Goal: Task Accomplishment & Management: Complete application form

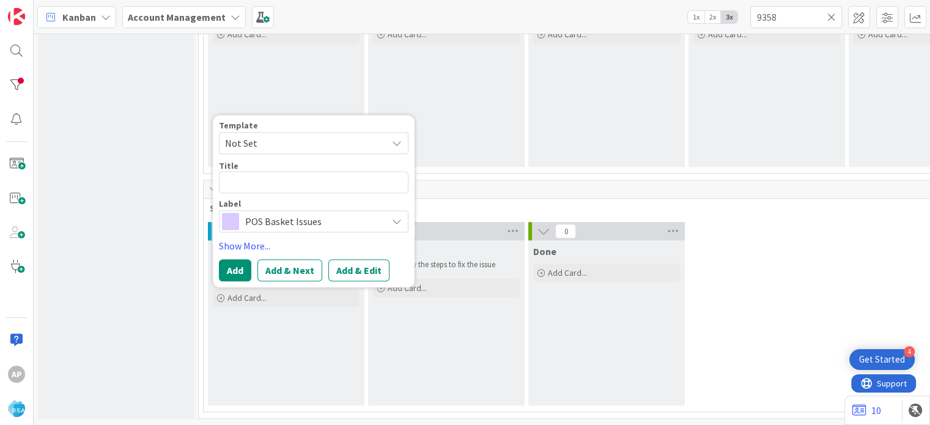
click at [396, 142] on span "Not Set" at bounding box center [313, 143] width 189 height 22
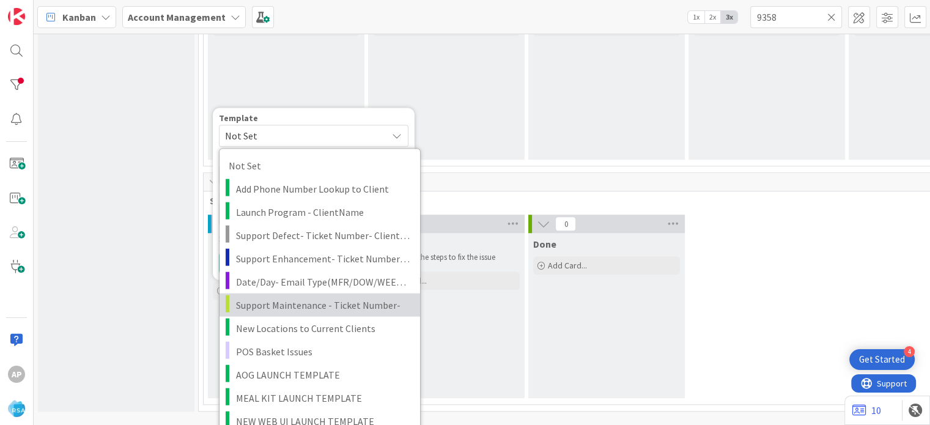
click at [309, 299] on span "Support Maintenance - Ticket Number-" at bounding box center [323, 304] width 175 height 16
type textarea "x"
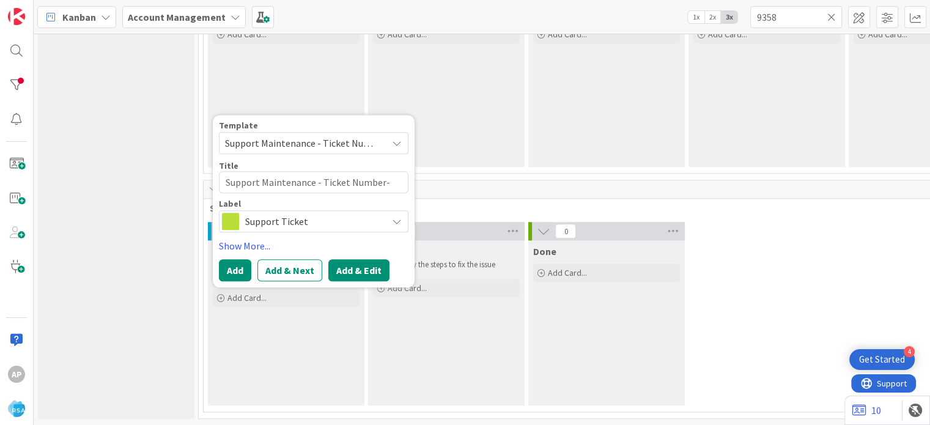
click at [353, 265] on button "Add & Edit" at bounding box center [358, 270] width 61 height 22
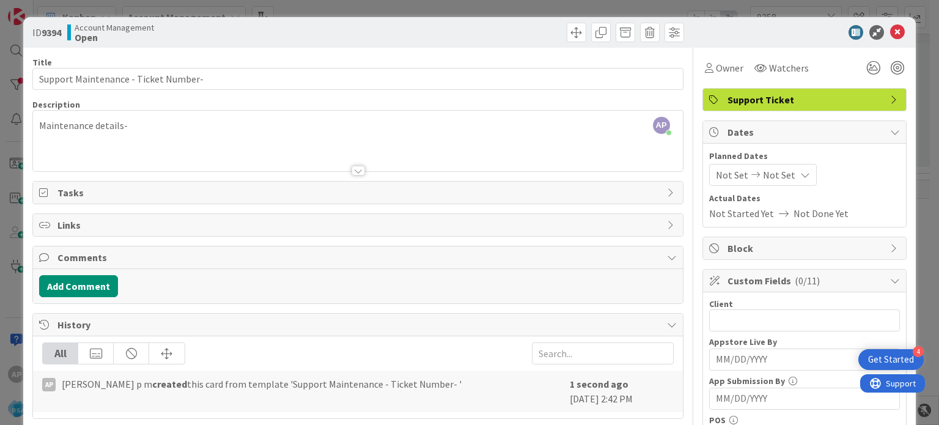
click at [351, 166] on div at bounding box center [357, 171] width 13 height 10
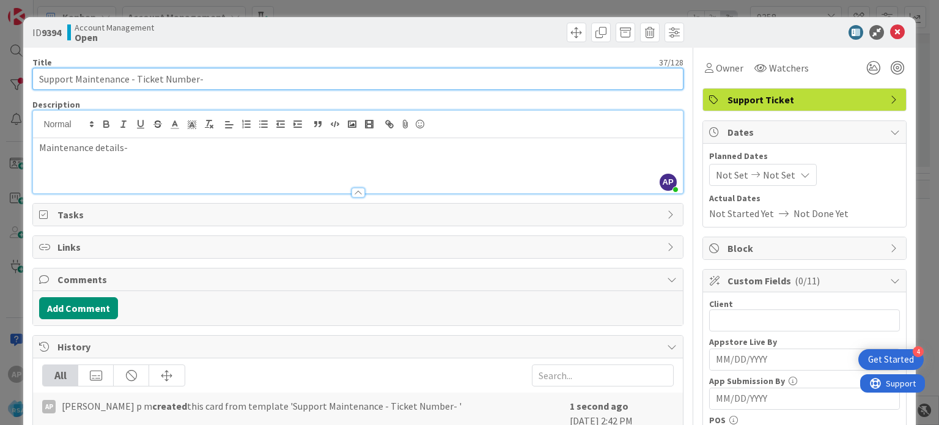
click at [218, 79] on input "Support Maintenance - Ticket Number-" at bounding box center [357, 79] width 650 height 22
paste input "Coastal Market"
drag, startPoint x: 134, startPoint y: 78, endPoint x: 193, endPoint y: 79, distance: 58.7
click at [193, 79] on input "Support Maintenance - Ticket Number- Coastal Market" at bounding box center [357, 79] width 650 height 22
paste input "#316933"
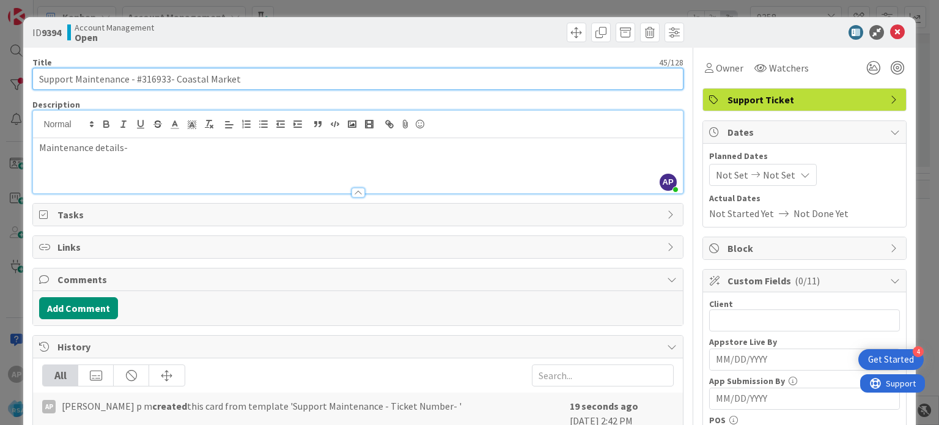
click at [141, 79] on input "Support Maintenance - #316933- Coastal Market" at bounding box center [357, 79] width 650 height 22
drag, startPoint x: 252, startPoint y: 72, endPoint x: 169, endPoint y: 76, distance: 83.2
click at [169, 76] on input "Support Maintenance - 316933- Coastal Market" at bounding box center [357, 79] width 650 height 22
click at [241, 80] on input "Support Maintenance - 316933- Coastal Market" at bounding box center [357, 79] width 650 height 22
type input "Support Maintenance - 316933- Coastal Market-RSA"
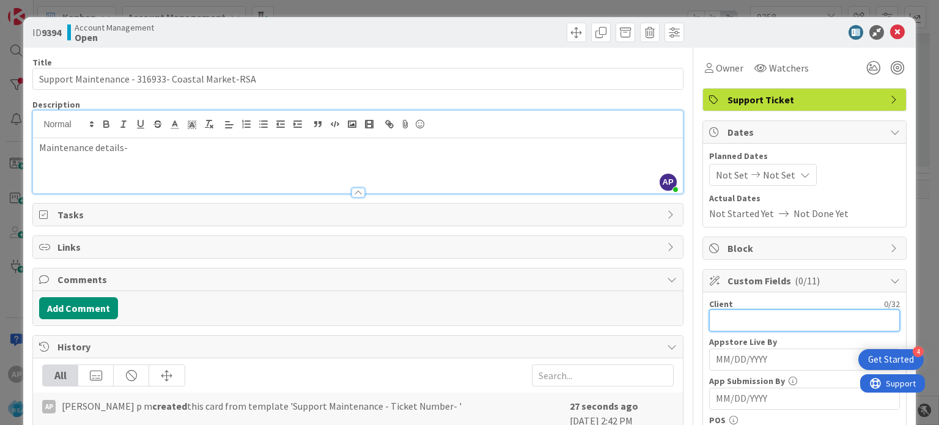
click at [743, 318] on input "text" at bounding box center [804, 320] width 191 height 22
paste input "Coastal Market"
type input "Coastal Market"
click at [724, 179] on span "Not Set" at bounding box center [732, 174] width 32 height 15
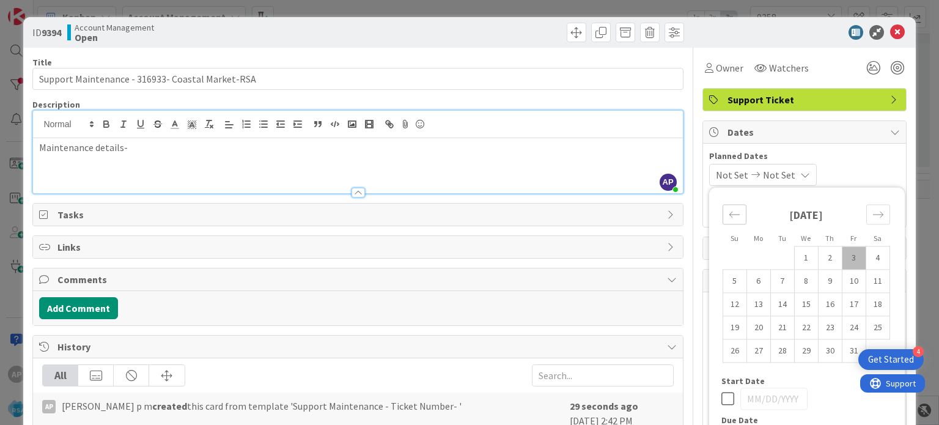
click at [729, 215] on icon "Move backward to switch to the previous month." at bounding box center [735, 214] width 12 height 12
click at [754, 356] on td "29" at bounding box center [758, 350] width 24 height 23
type input "[DATE]"
click at [866, 217] on div "Move forward to switch to the next month." at bounding box center [878, 214] width 24 height 20
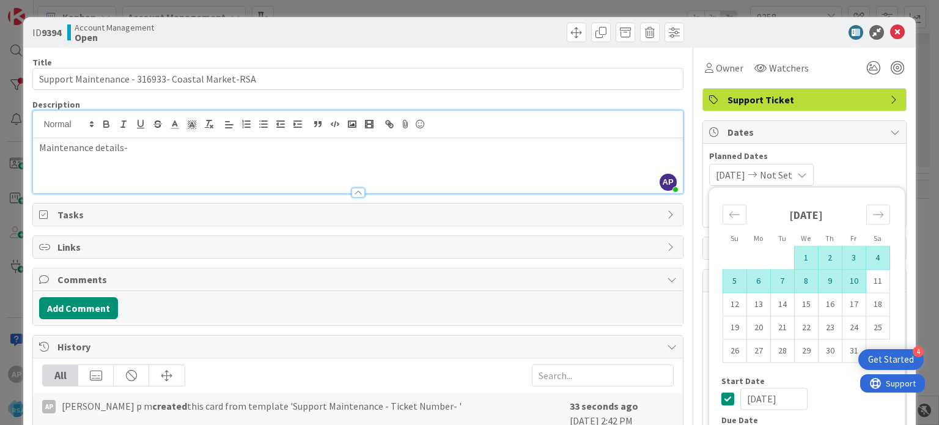
click at [842, 283] on td "10" at bounding box center [854, 281] width 24 height 23
type input "[DATE]"
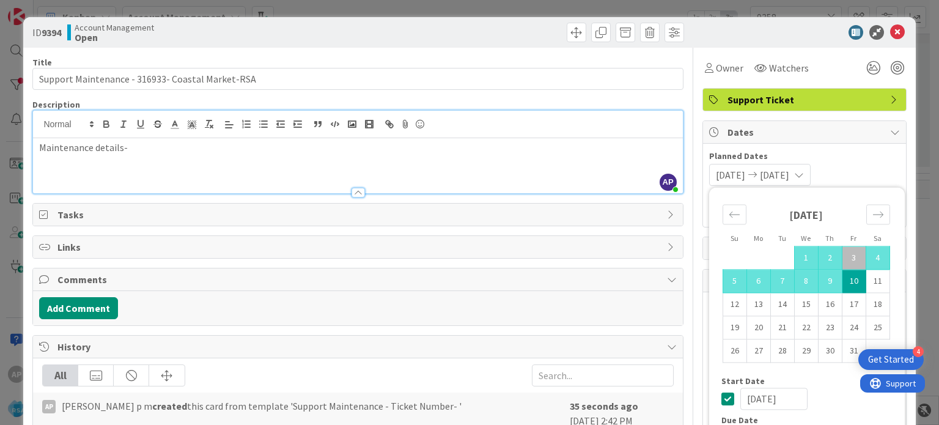
click at [469, 155] on div "Maintenance details-" at bounding box center [357, 165] width 649 height 55
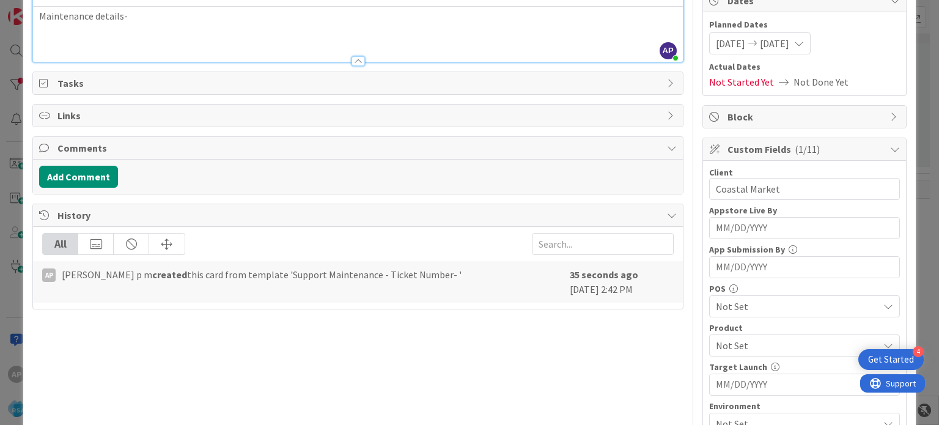
scroll to position [132, 0]
click at [729, 341] on span "Not Set" at bounding box center [797, 344] width 163 height 15
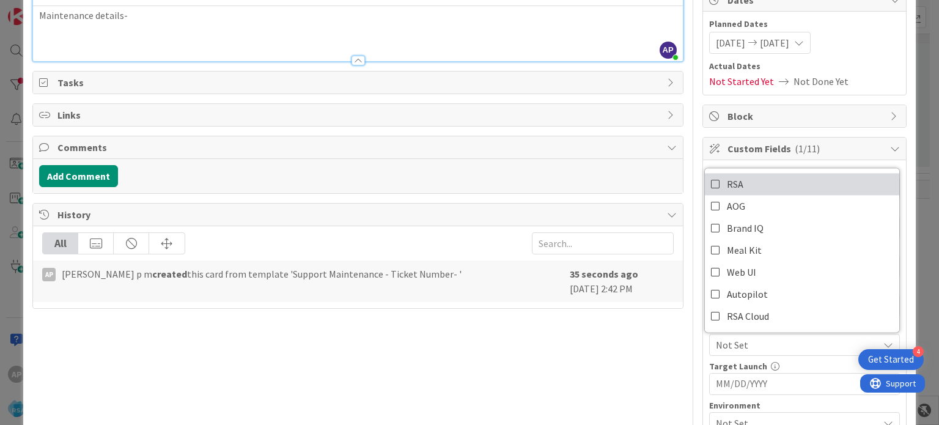
click at [711, 178] on icon at bounding box center [716, 184] width 10 height 18
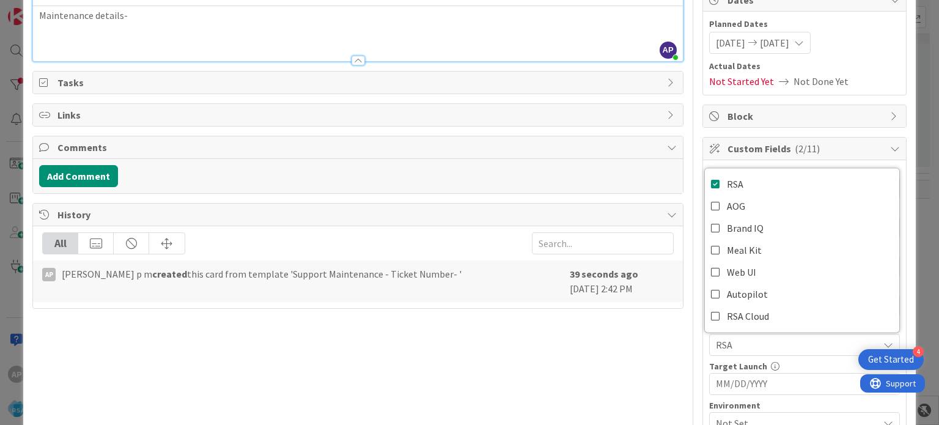
click at [617, 366] on div "Title 48 / 128 Support Maintenance - 316933- Coastal Market-RSA Description AP …" at bounding box center [357, 326] width 650 height 821
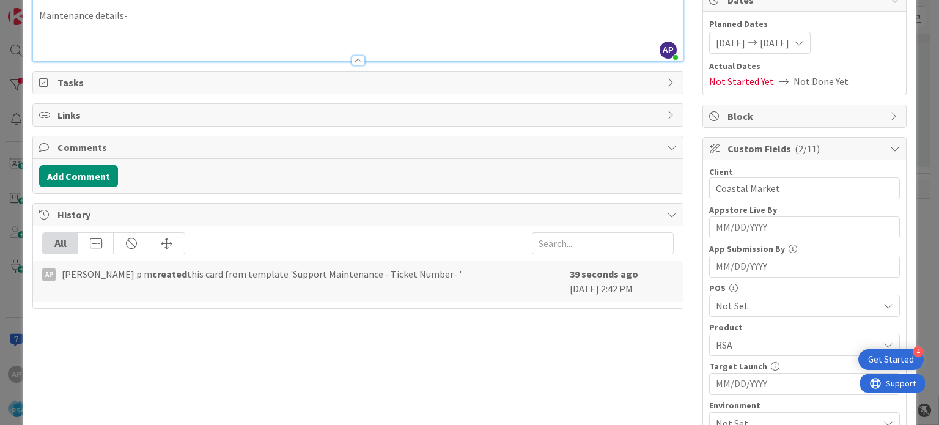
scroll to position [271, 0]
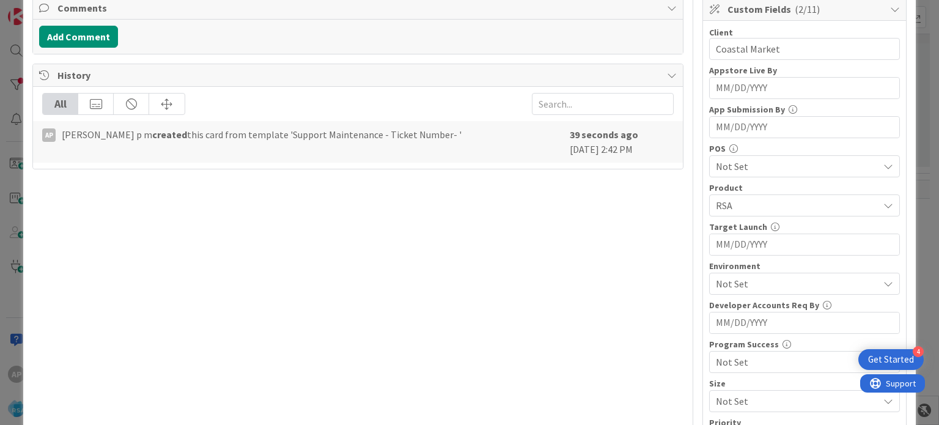
click at [716, 280] on span "Not Set" at bounding box center [797, 283] width 163 height 15
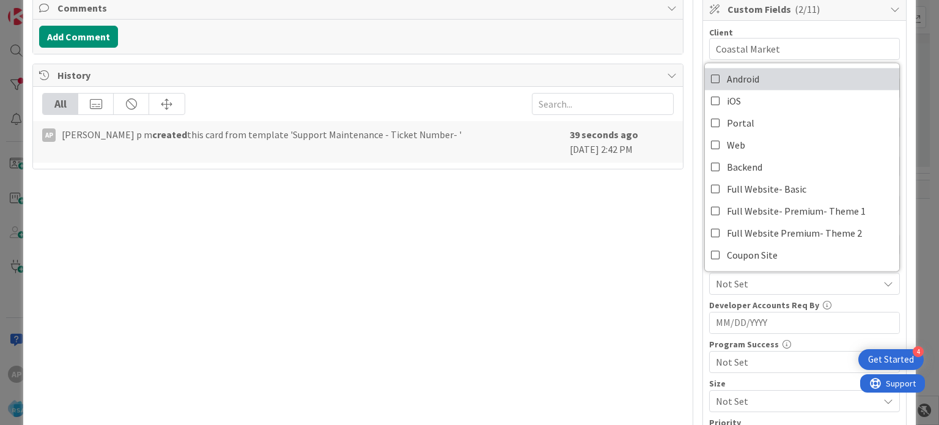
click at [736, 81] on span "Android" at bounding box center [743, 79] width 32 height 18
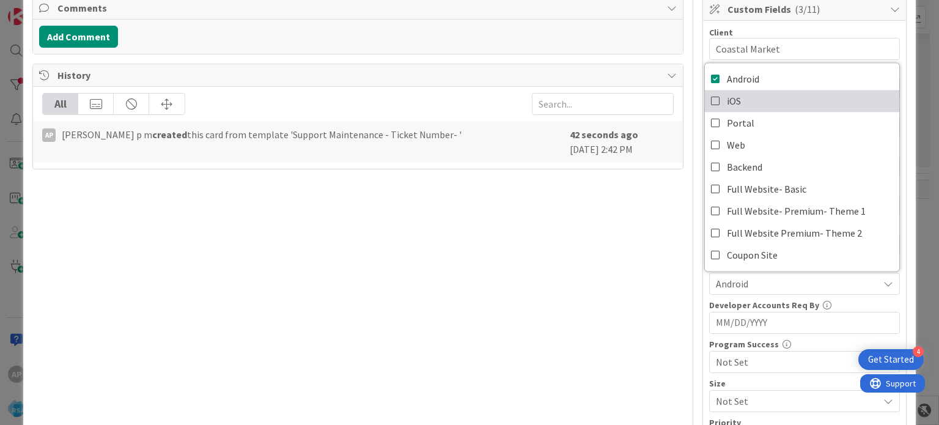
click at [729, 94] on span "iOS" at bounding box center [734, 101] width 14 height 18
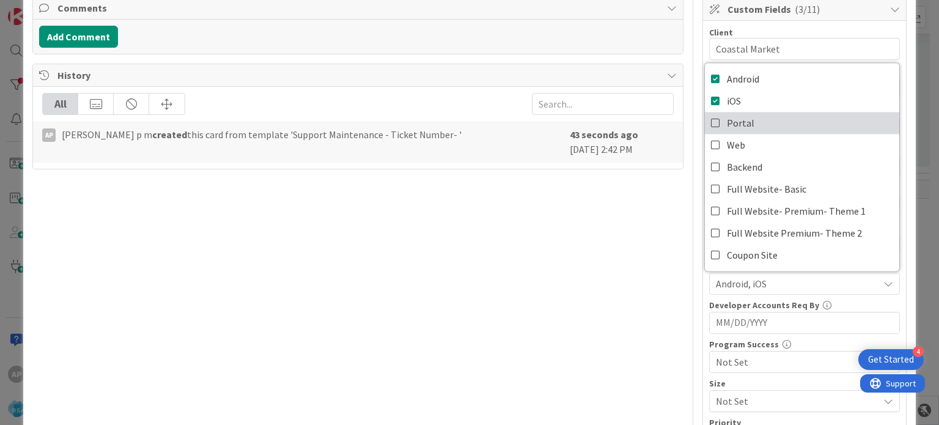
click at [727, 119] on span "Portal" at bounding box center [741, 123] width 28 height 18
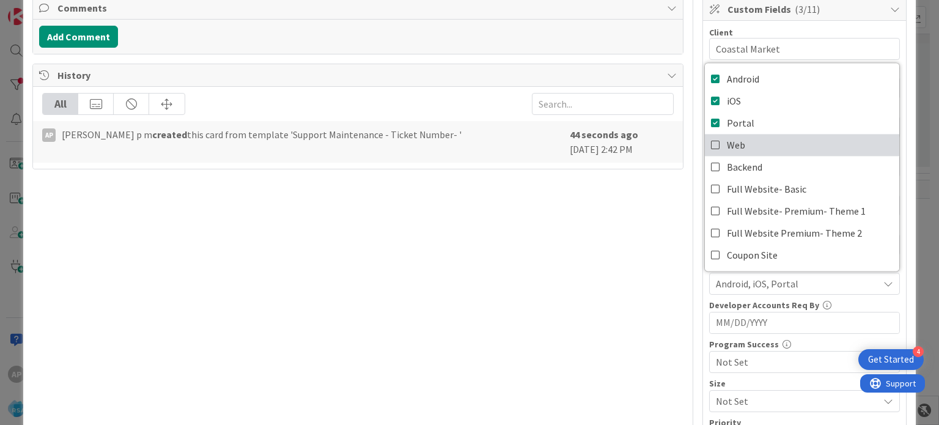
click at [727, 140] on span "Web" at bounding box center [736, 145] width 18 height 18
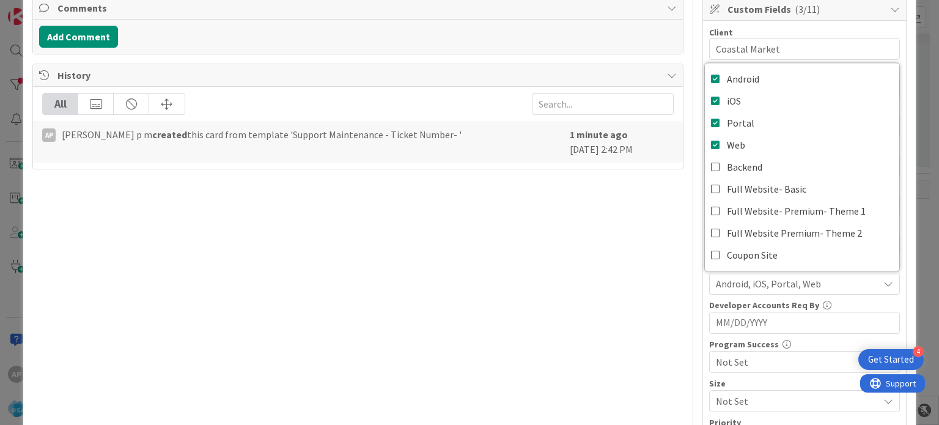
click at [662, 309] on div "Title 48 / 128 Support Maintenance - 316933- Coastal Market-RSA Description AP …" at bounding box center [357, 186] width 650 height 821
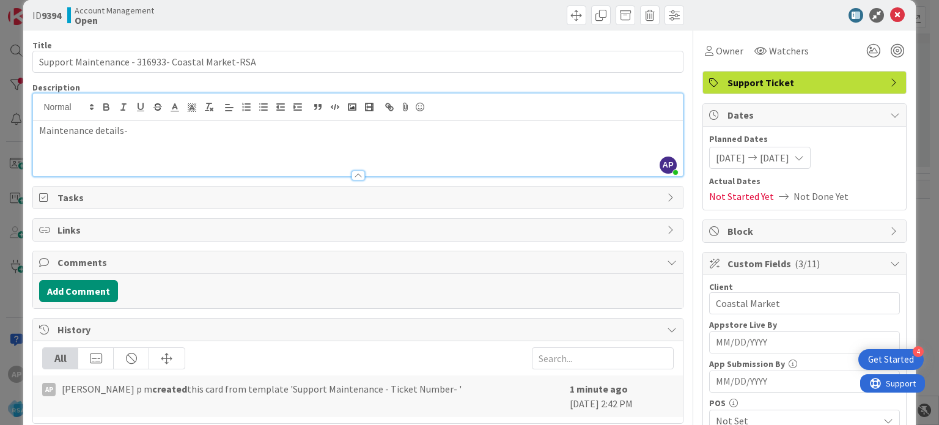
scroll to position [0, 0]
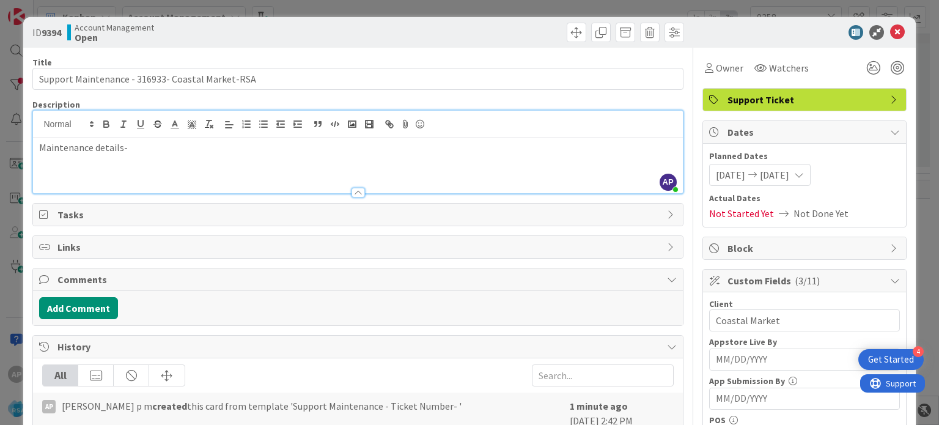
click at [117, 166] on div "Maintenance details-" at bounding box center [357, 165] width 649 height 55
click at [141, 151] on p "Maintenance details-" at bounding box center [357, 148] width 637 height 14
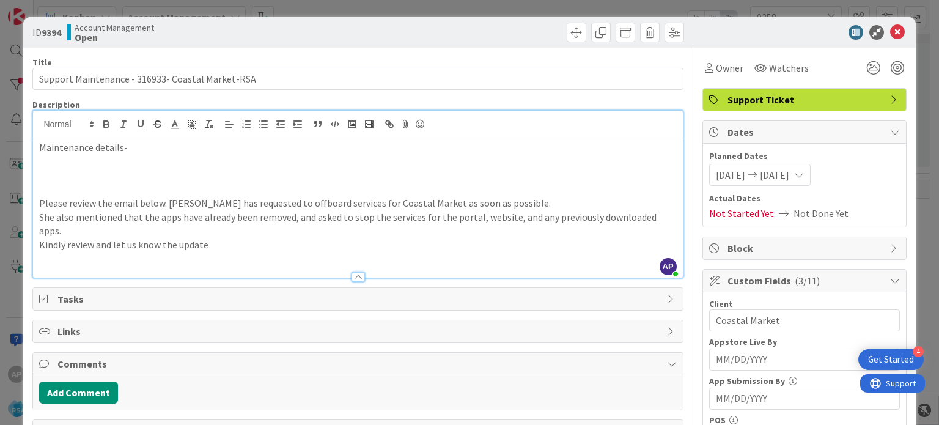
click at [139, 149] on p "Maintenance details-" at bounding box center [357, 148] width 637 height 14
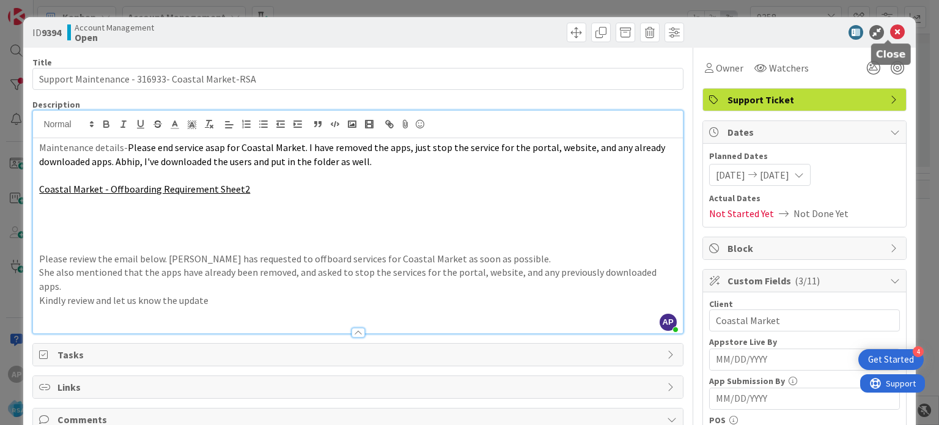
click at [890, 29] on icon at bounding box center [897, 32] width 15 height 15
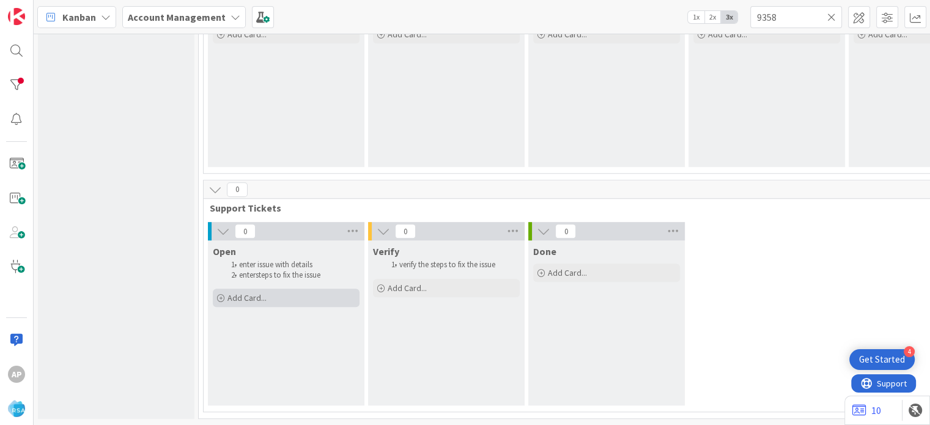
click at [287, 288] on div "Add Card..." at bounding box center [286, 297] width 147 height 18
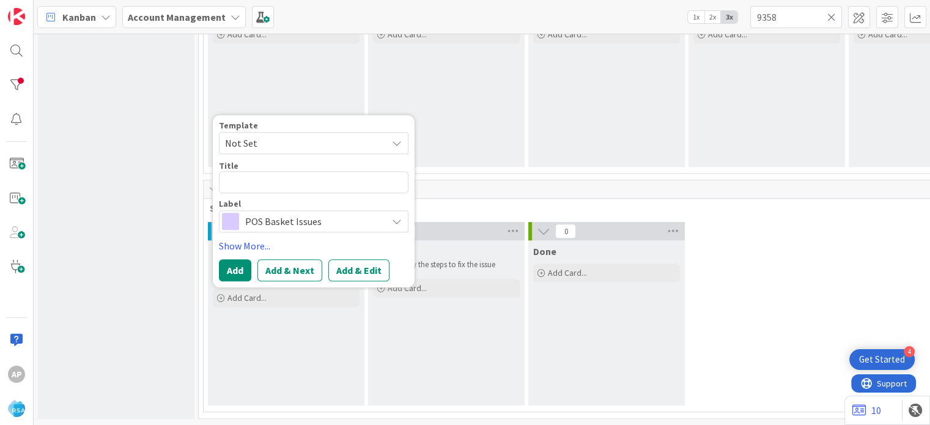
click at [864, 239] on div "0 Open enter issue with details enter steps to fix the issue Add Card... Templa…" at bounding box center [931, 316] width 1451 height 189
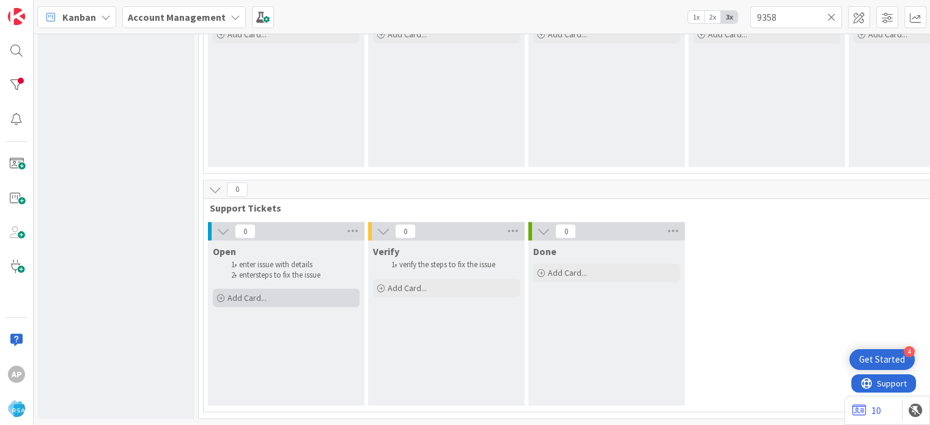
click at [268, 288] on div "Add Card..." at bounding box center [286, 297] width 147 height 18
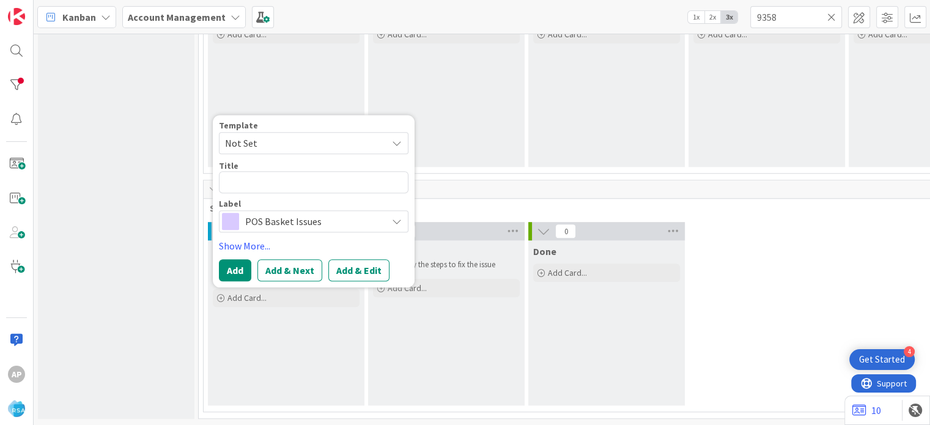
click at [364, 139] on span "Not Set" at bounding box center [301, 143] width 153 height 16
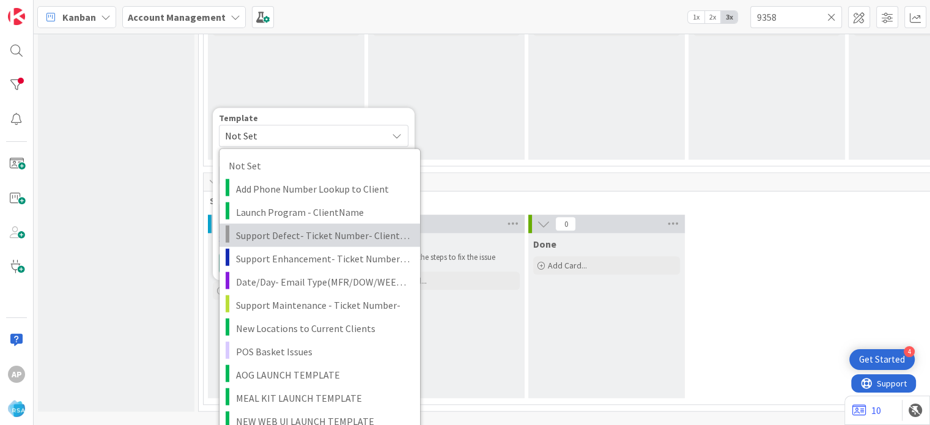
click at [317, 234] on span "Support Defect- Ticket Number- Client Name- Product Name" at bounding box center [323, 235] width 175 height 16
type textarea "x"
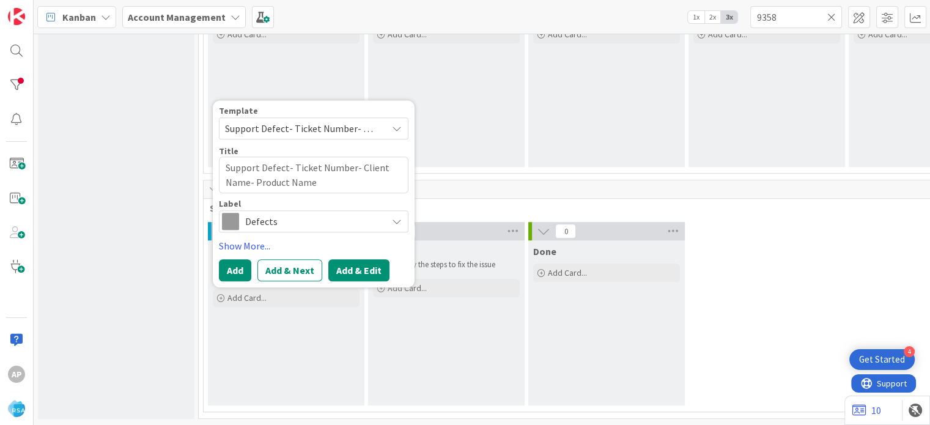
click at [354, 262] on button "Add & Edit" at bounding box center [358, 270] width 61 height 22
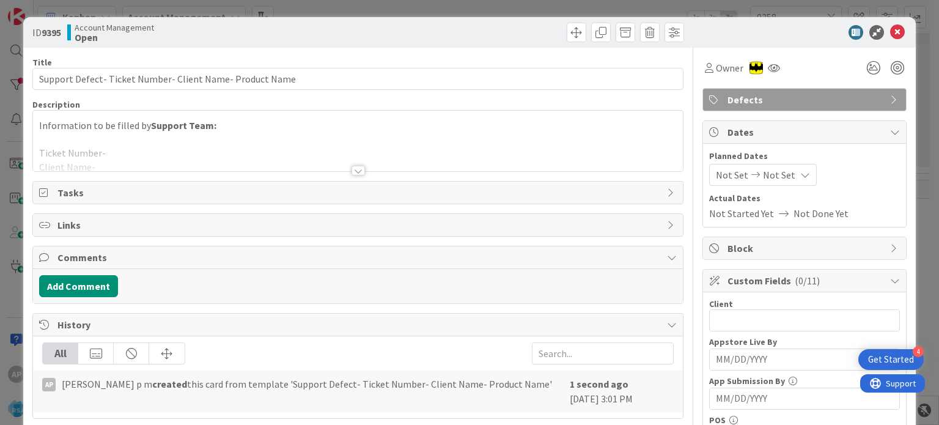
click at [353, 168] on div at bounding box center [357, 171] width 13 height 10
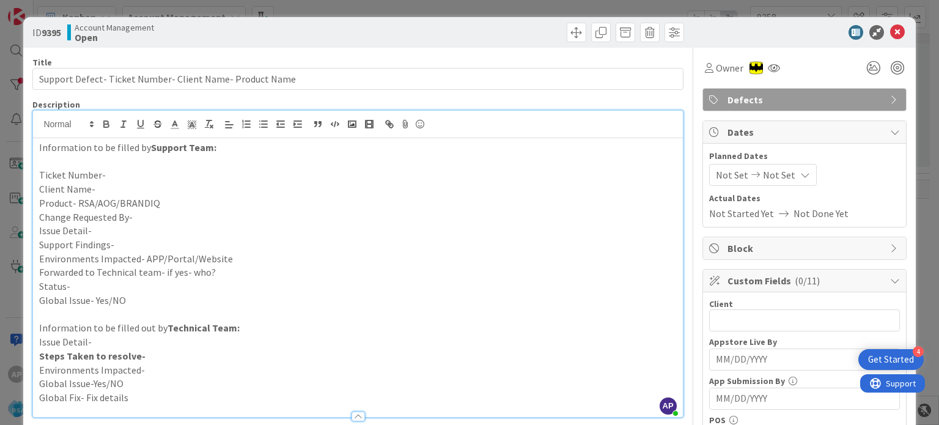
click at [105, 173] on p "Ticket Number-" at bounding box center [357, 175] width 637 height 14
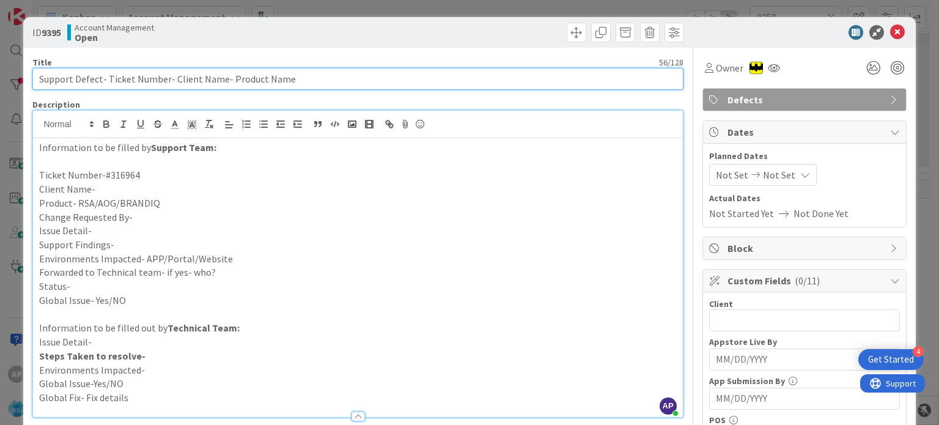
drag, startPoint x: 106, startPoint y: 75, endPoint x: 166, endPoint y: 78, distance: 59.9
click at [166, 78] on input "Support Defect- Ticket Number- Client Name- Product Name" at bounding box center [357, 79] width 650 height 22
paste input "#316964"
click at [111, 78] on input "Support Defect- #316964- Client Name- Product Name" at bounding box center [357, 79] width 650 height 22
drag, startPoint x: 139, startPoint y: 77, endPoint x: 188, endPoint y: 78, distance: 48.9
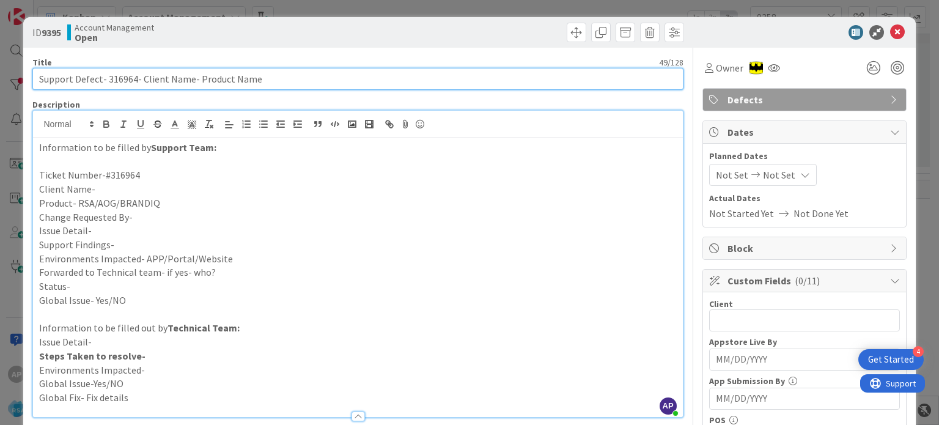
click at [188, 78] on input "Support Defect- 316964- Client Name- Product Name" at bounding box center [357, 79] width 650 height 22
paste input "MarketSquar"
drag, startPoint x: 290, startPoint y: 79, endPoint x: 207, endPoint y: 78, distance: 83.7
click at [207, 78] on input "Support Defect- 316964- MarketSquare- Product Name" at bounding box center [357, 79] width 650 height 22
type input "Support Defect- 316964- MarketSquare- RSA"
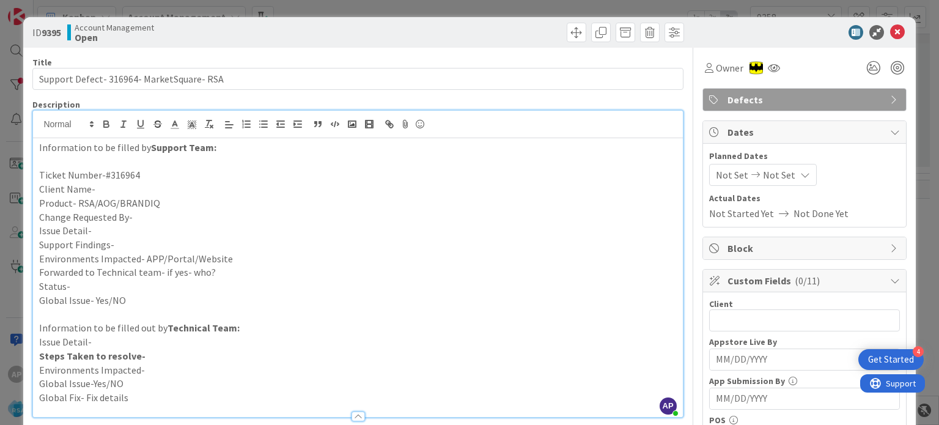
click at [137, 221] on p "Change Requested By-" at bounding box center [357, 217] width 637 height 14
click at [103, 227] on p "Issue Detail-" at bounding box center [357, 231] width 637 height 14
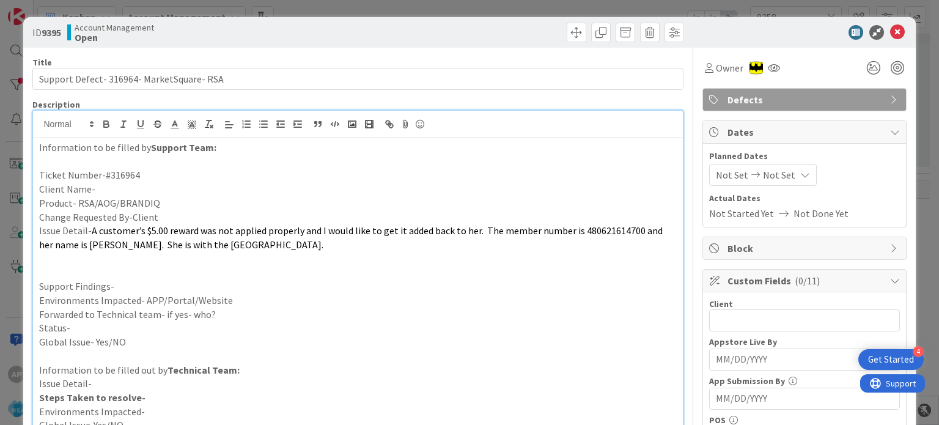
click at [116, 282] on p "Support Findings-" at bounding box center [357, 286] width 637 height 14
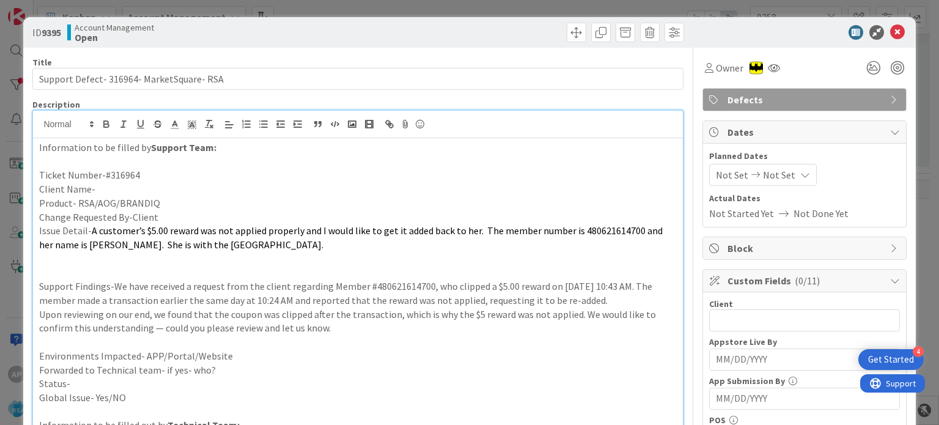
click at [108, 271] on p at bounding box center [357, 272] width 637 height 14
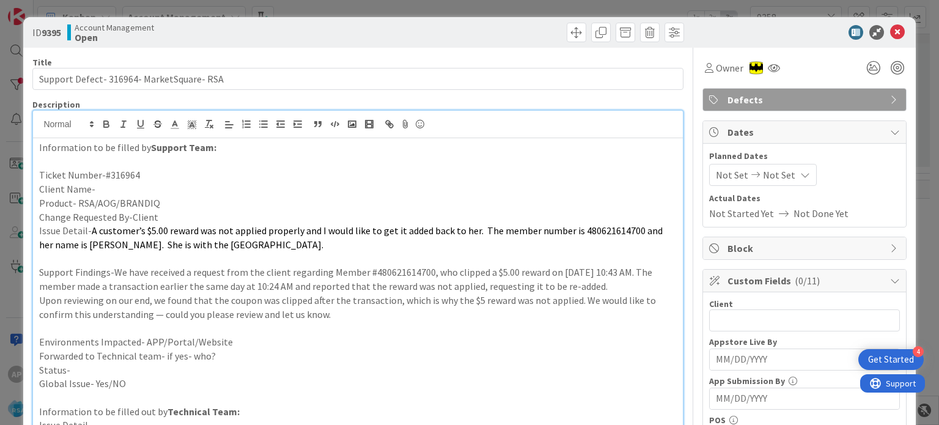
click at [231, 340] on p "Environments Impacted- APP/Portal/Website" at bounding box center [357, 342] width 637 height 14
click at [241, 354] on p "Forwarded to Technical team- if yes- who?" at bounding box center [357, 356] width 637 height 14
click at [167, 365] on p "Status-" at bounding box center [357, 370] width 637 height 14
click at [578, 383] on p "Global Issue- Yes/NO" at bounding box center [357, 383] width 637 height 14
click at [194, 373] on p "Status-Forwarded" at bounding box center [357, 370] width 637 height 14
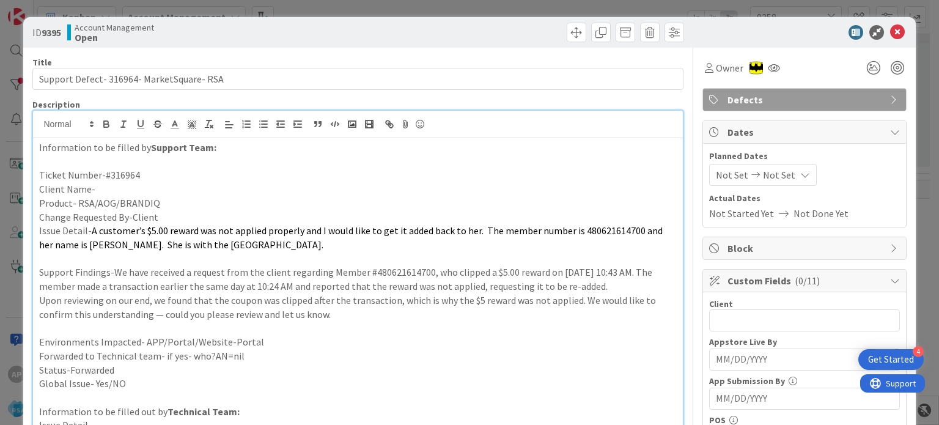
click at [121, 262] on p at bounding box center [357, 259] width 637 height 14
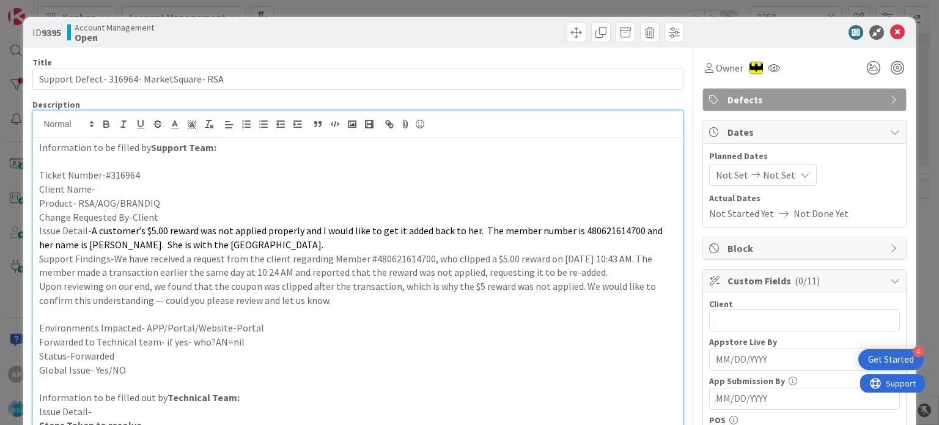
click at [82, 316] on p at bounding box center [357, 314] width 637 height 14
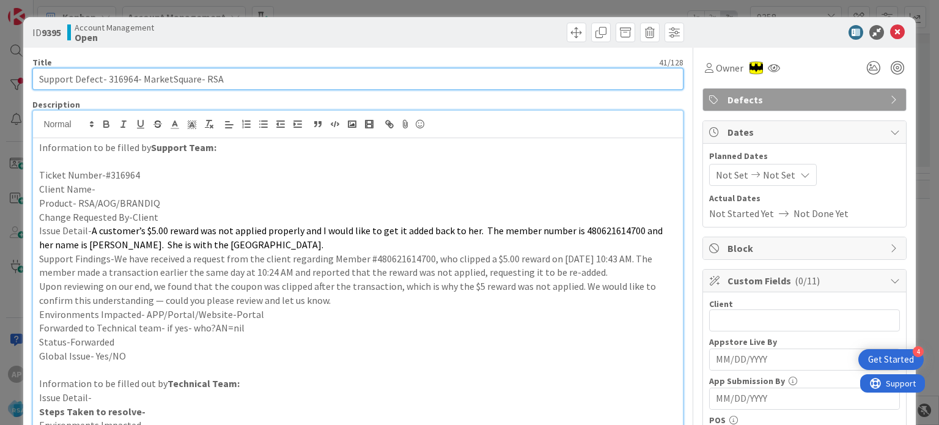
drag, startPoint x: 141, startPoint y: 78, endPoint x: 196, endPoint y: 76, distance: 54.4
click at [196, 76] on input "Support Defect- 316964- MarketSquare- RSA" at bounding box center [357, 79] width 650 height 22
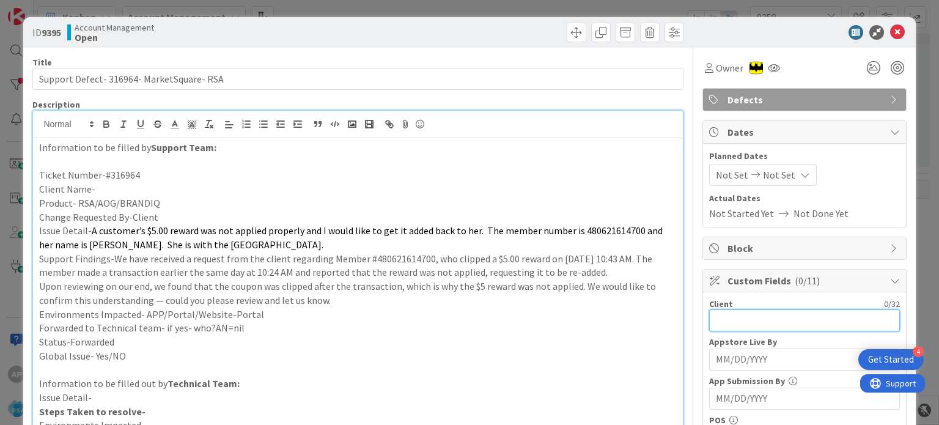
click at [716, 317] on input "text" at bounding box center [804, 320] width 191 height 22
paste input "MarketSquare"
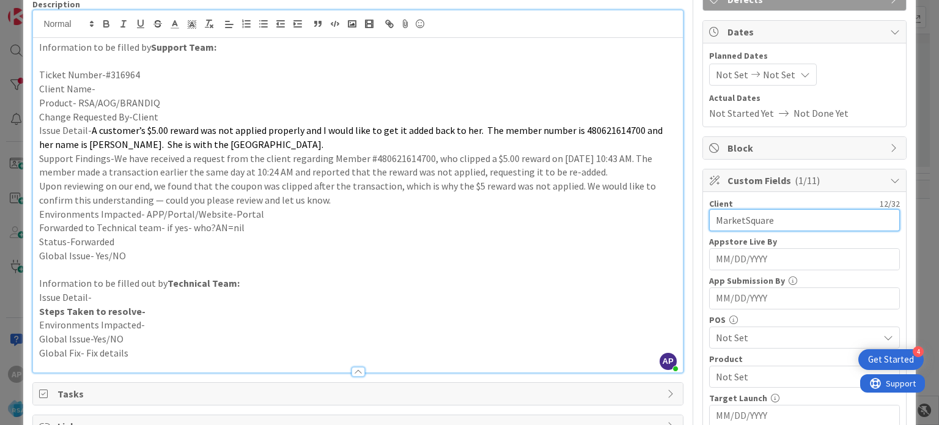
scroll to position [101, 0]
type input "MarketSquare"
click at [606, 293] on p "Issue Detail-" at bounding box center [357, 296] width 637 height 14
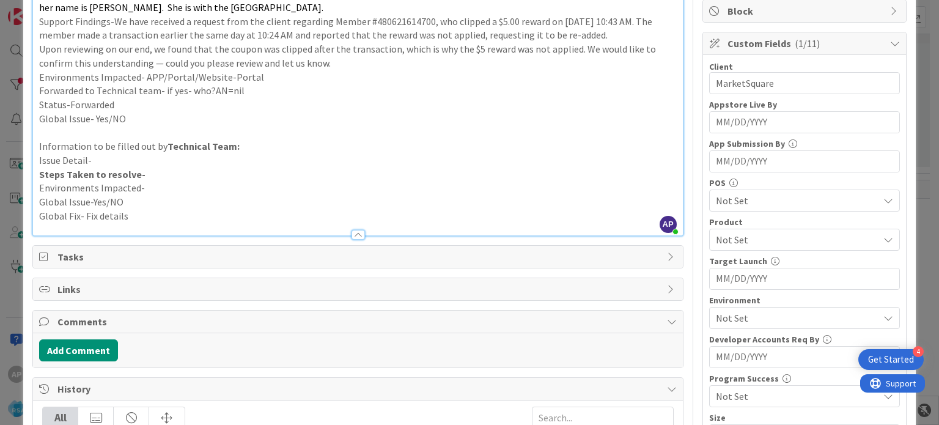
scroll to position [239, 0]
click at [730, 237] on span "Not Set" at bounding box center [797, 237] width 163 height 15
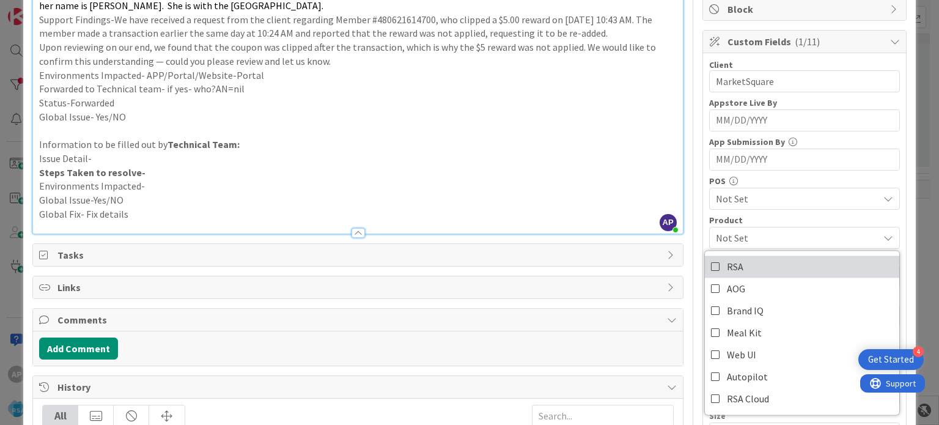
click at [727, 263] on span "RSA" at bounding box center [735, 266] width 17 height 18
click at [600, 141] on p "Information to be filled out by Technical Team:" at bounding box center [357, 145] width 637 height 14
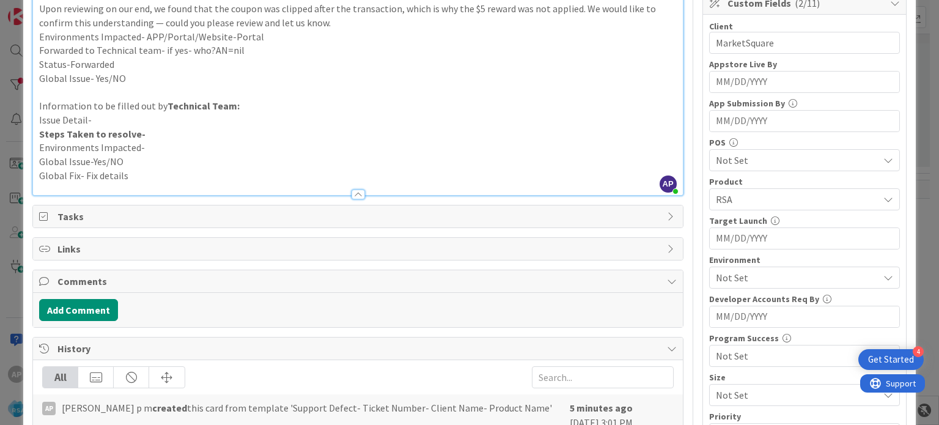
scroll to position [278, 0]
click at [716, 281] on span "Not Set" at bounding box center [797, 277] width 163 height 15
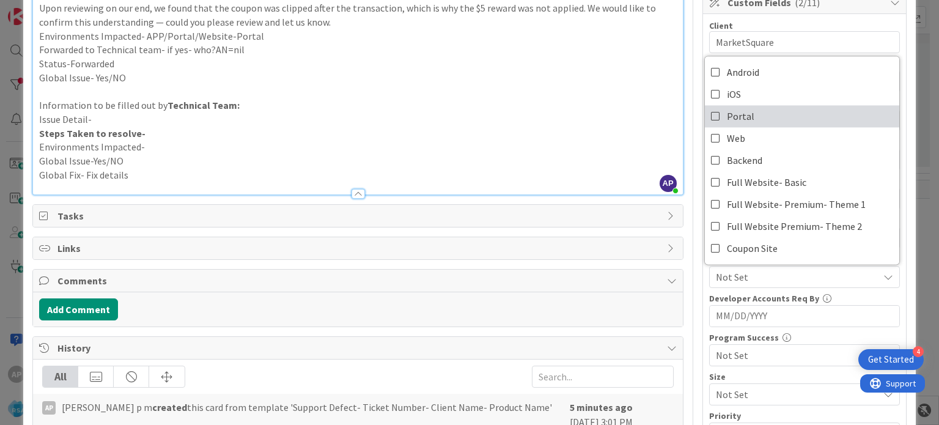
click at [727, 119] on span "Portal" at bounding box center [741, 116] width 28 height 18
click at [594, 92] on p at bounding box center [357, 92] width 637 height 14
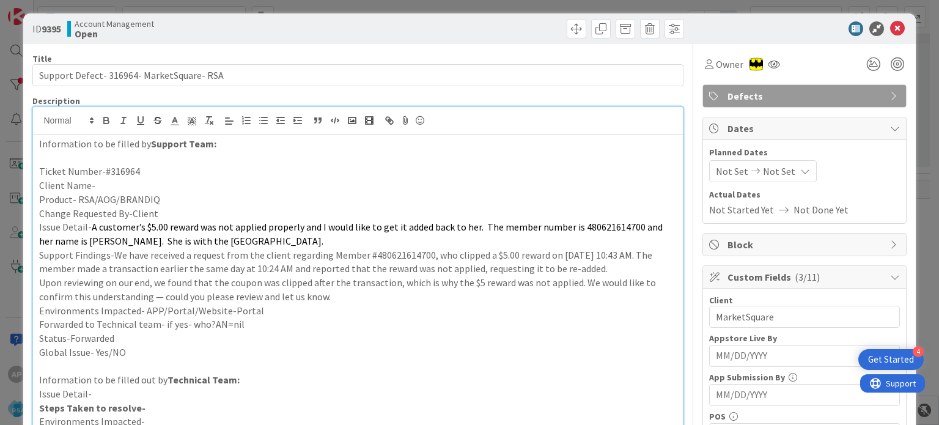
scroll to position [0, 0]
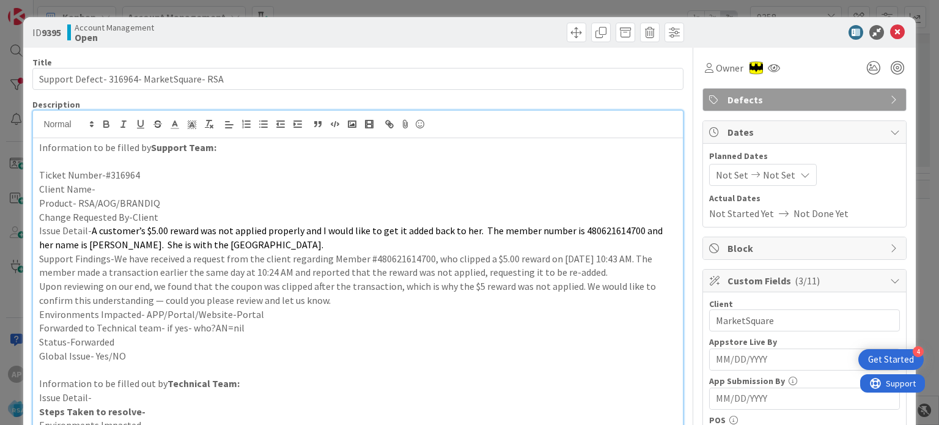
click at [734, 179] on span "Not Set" at bounding box center [732, 174] width 32 height 15
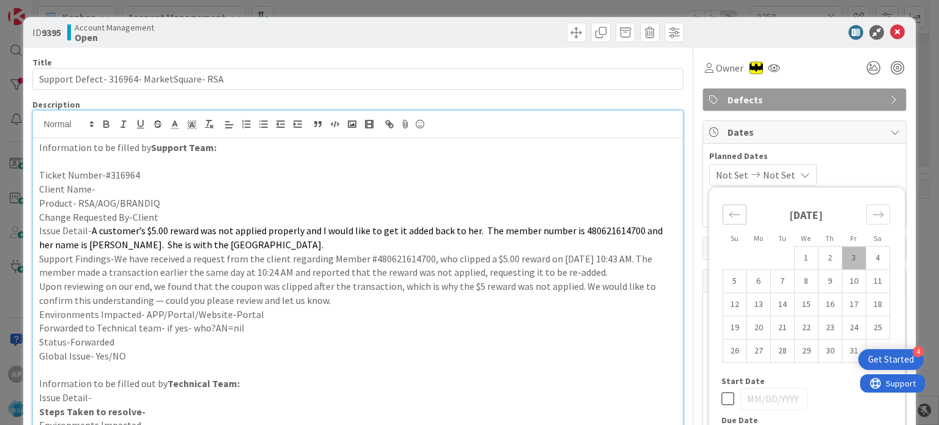
click at [722, 218] on div "Move backward to switch to the previous month." at bounding box center [734, 214] width 24 height 20
click at [751, 348] on td "29" at bounding box center [758, 350] width 24 height 23
type input "[DATE]"
click at [866, 219] on div "Move forward to switch to the next month." at bounding box center [878, 214] width 24 height 20
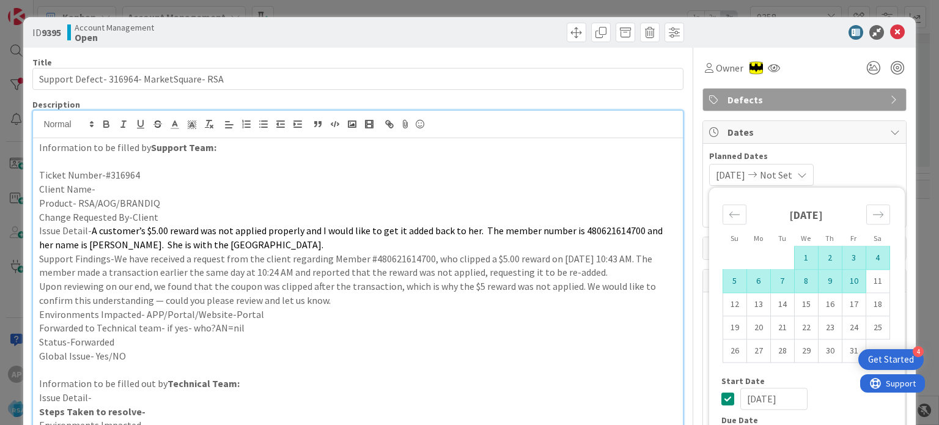
click at [846, 281] on td "10" at bounding box center [854, 281] width 24 height 23
type input "[DATE]"
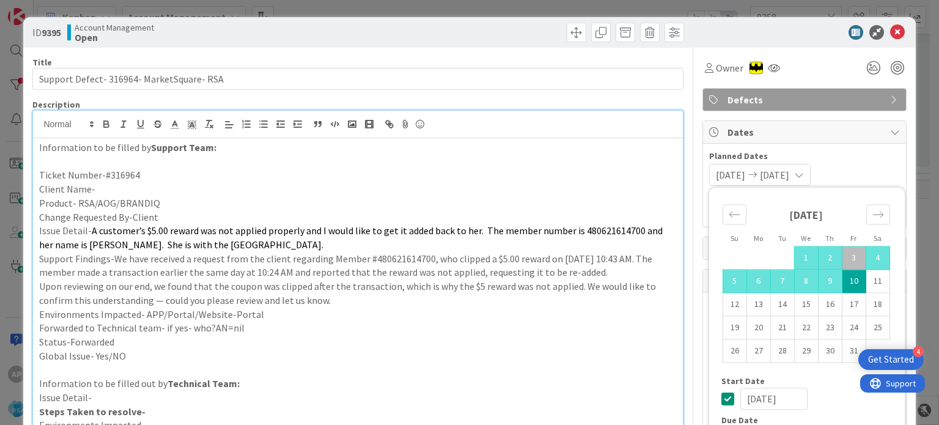
click at [548, 287] on p "Upon reviewing on our end, we found that the coupon was clipped after the trans…" at bounding box center [357, 293] width 637 height 28
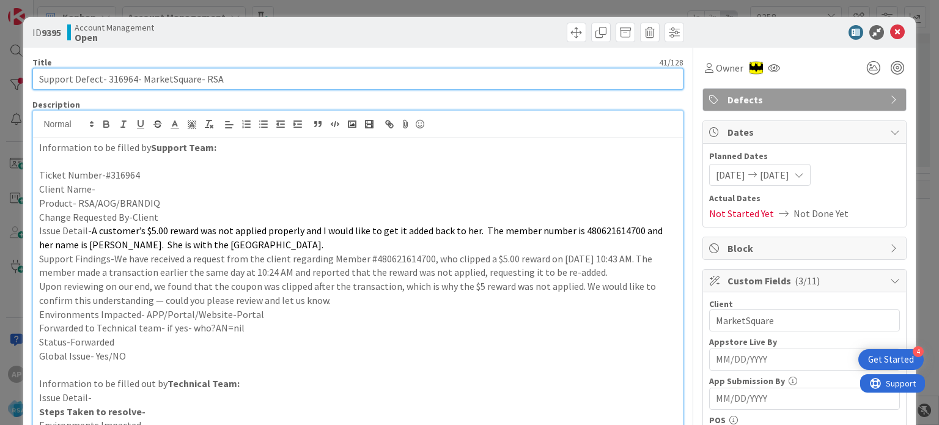
drag, startPoint x: 139, startPoint y: 78, endPoint x: 195, endPoint y: 83, distance: 55.8
click at [195, 83] on input "Support Defect- 316964- MarketSquare- RSA" at bounding box center [357, 79] width 650 height 22
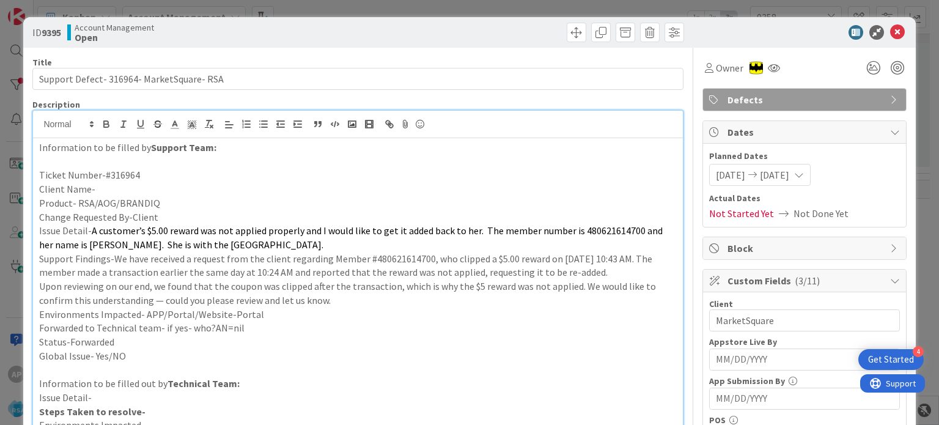
click at [105, 188] on p "Client Name-" at bounding box center [357, 189] width 637 height 14
click at [231, 250] on p "Issue Detail- A customer’s $5.00 reward was not applied properly and I would li…" at bounding box center [357, 238] width 637 height 28
